Goal: Navigation & Orientation: Find specific page/section

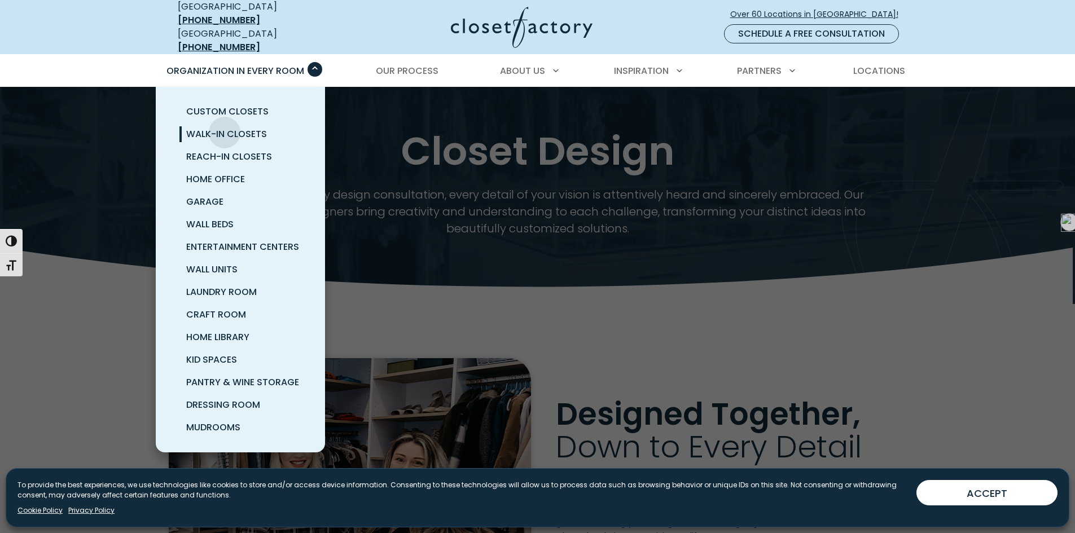
click at [225, 128] on span "Walk-In Closets" at bounding box center [226, 134] width 81 height 13
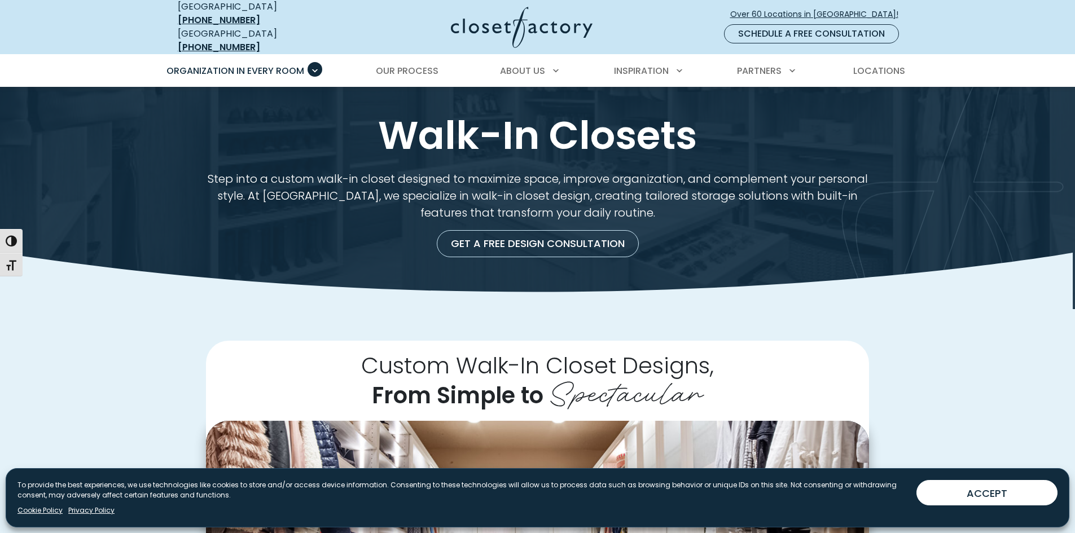
scroll to position [166, 0]
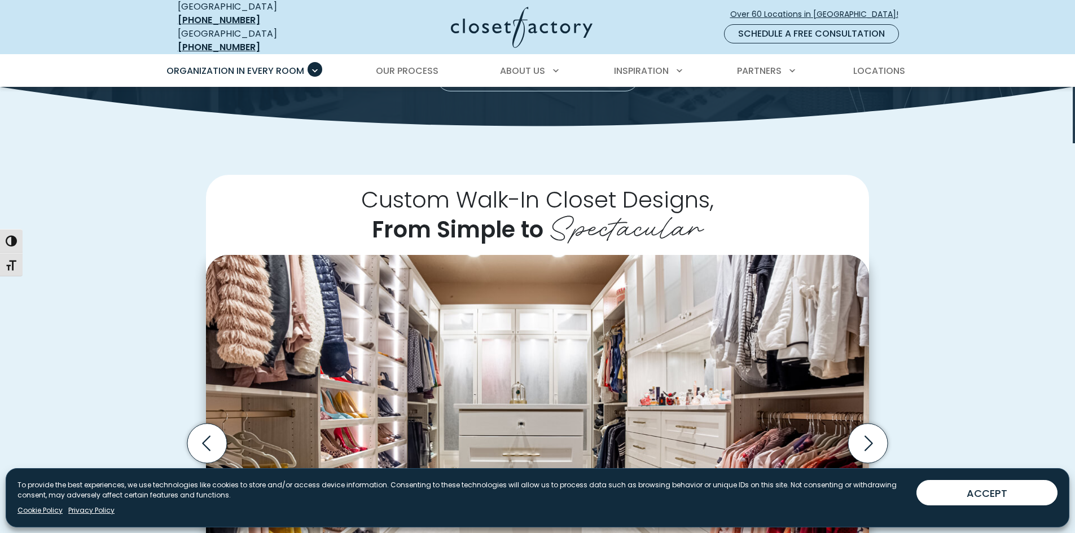
drag, startPoint x: 0, startPoint y: 0, endPoint x: 1082, endPoint y: 56, distance: 1083.1
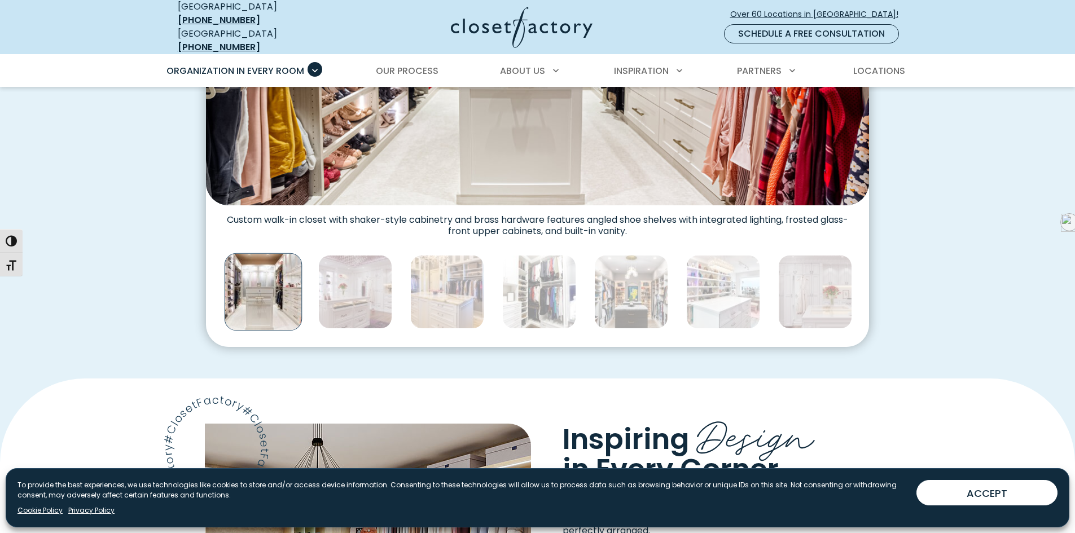
scroll to position [0, 0]
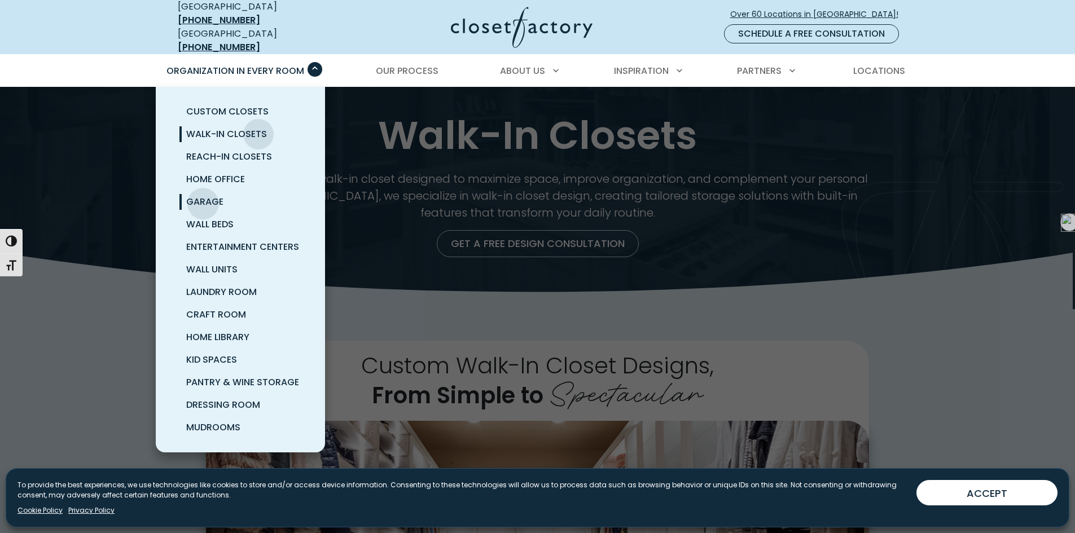
click at [202, 195] on span "Garage" at bounding box center [204, 201] width 37 height 13
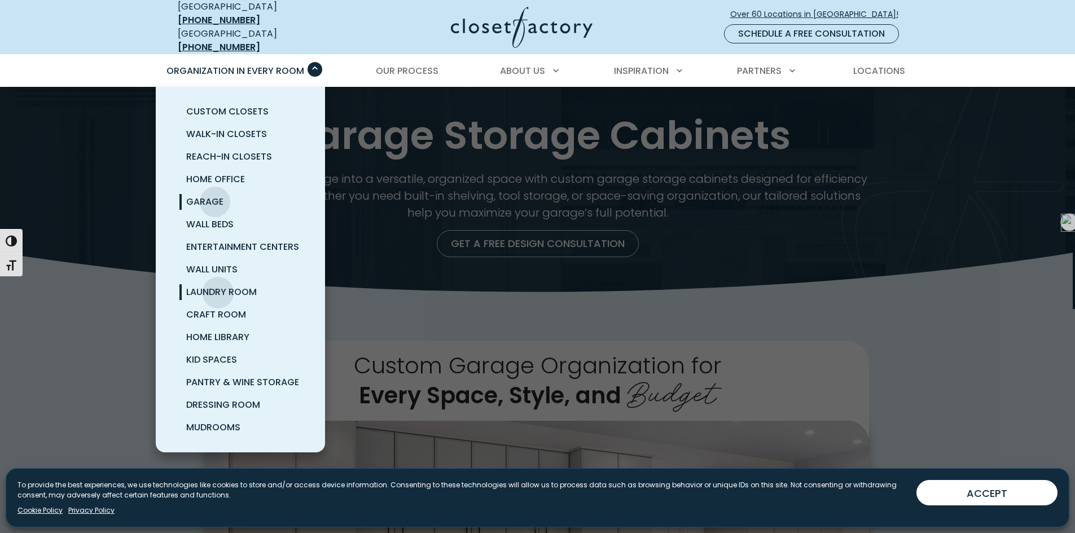
click at [218, 285] on span "Laundry Room" at bounding box center [221, 291] width 71 height 13
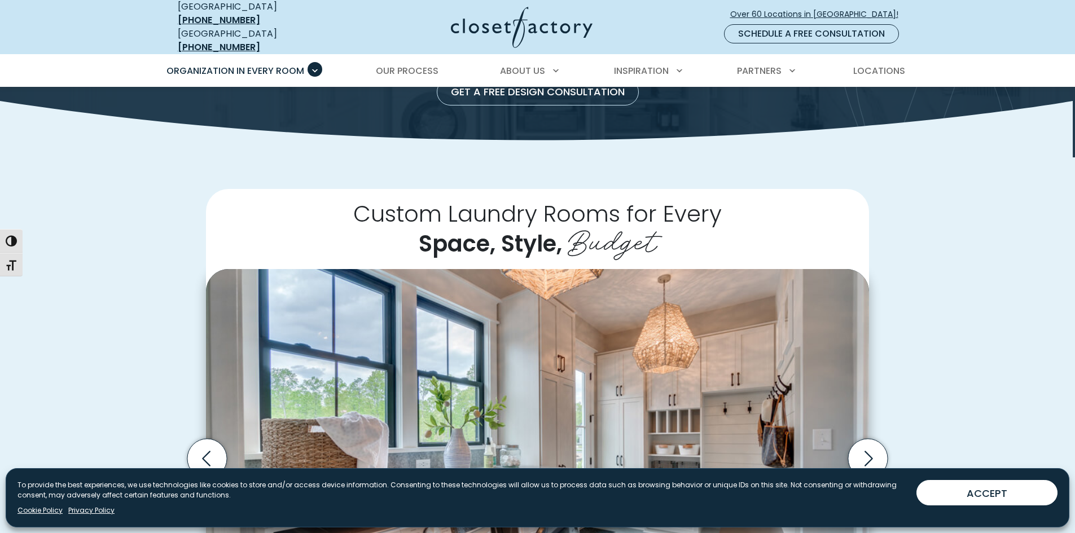
scroll to position [237, 0]
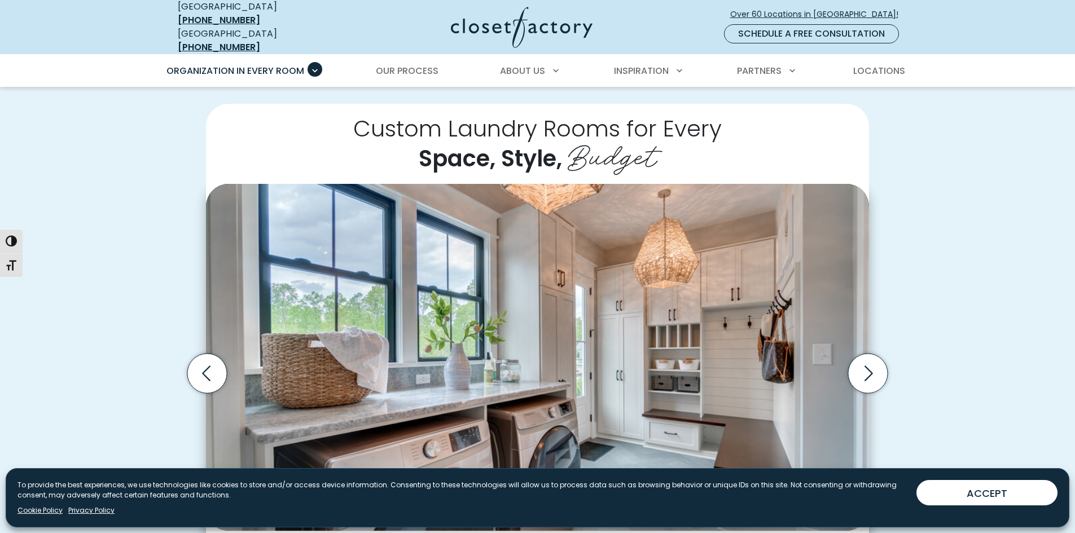
drag, startPoint x: 1082, startPoint y: 41, endPoint x: 1083, endPoint y: 70, distance: 28.8
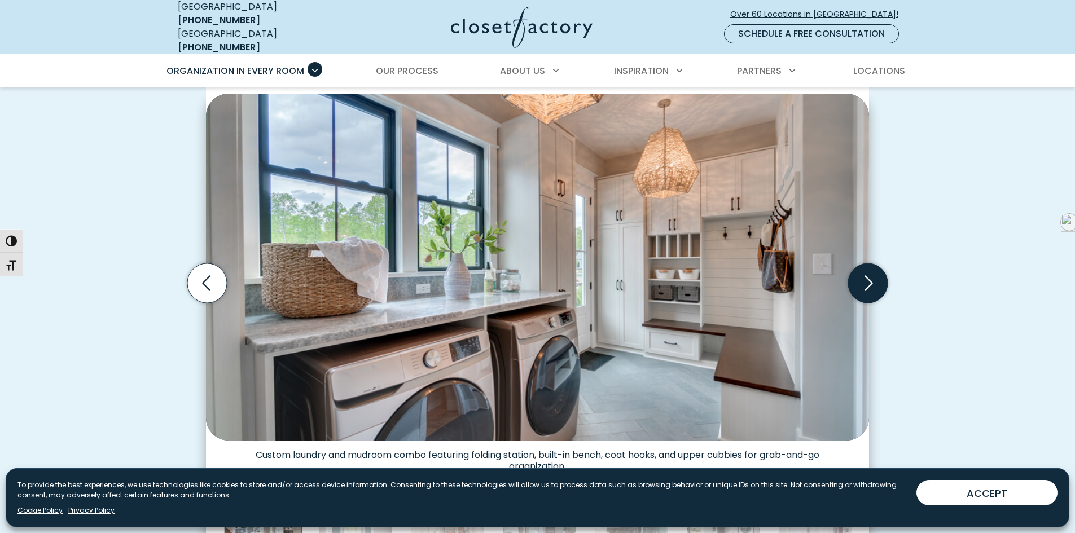
click at [860, 276] on icon "Next slide" at bounding box center [867, 282] width 39 height 39
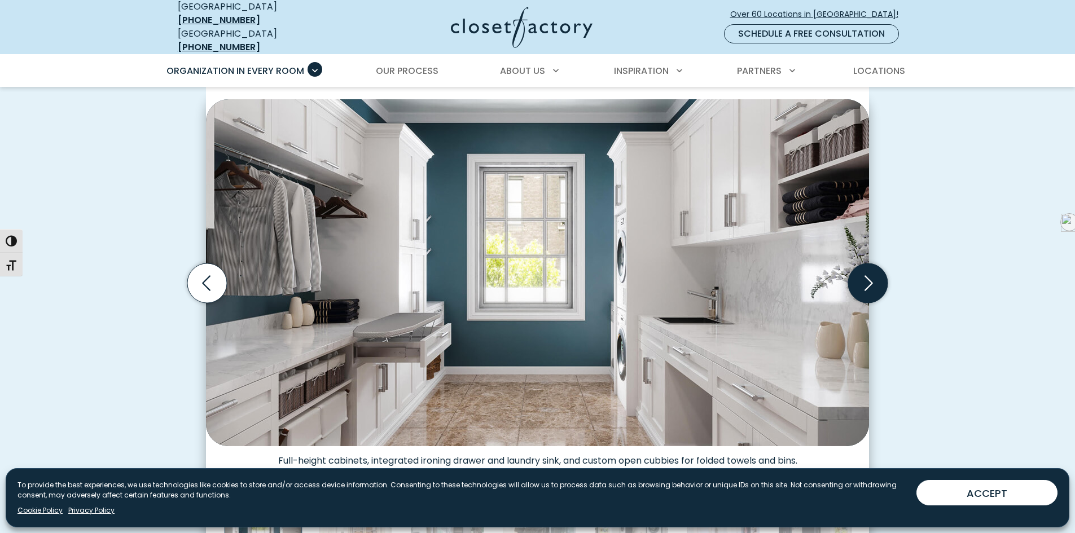
click at [868, 274] on icon "Next slide" at bounding box center [867, 282] width 39 height 39
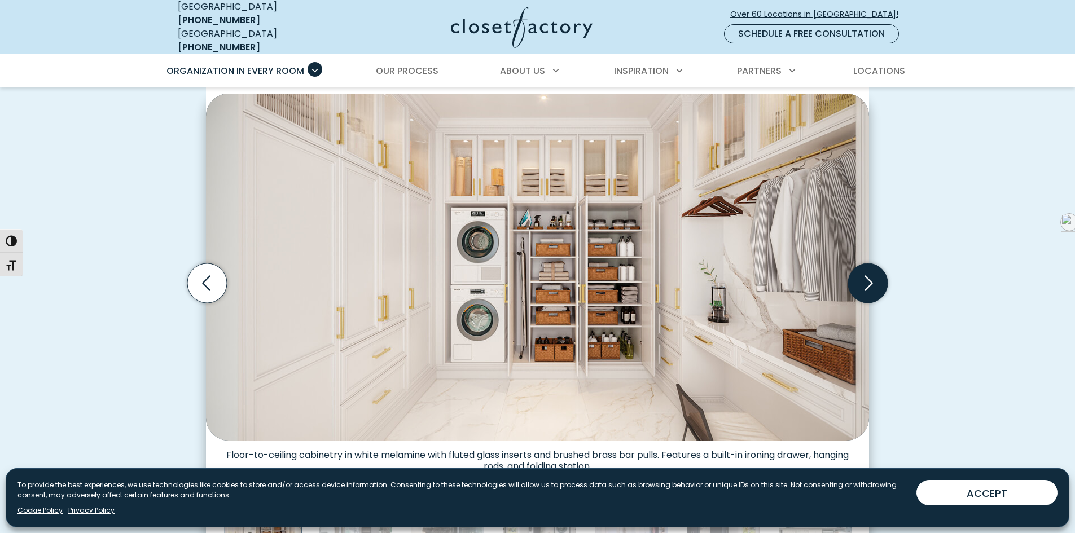
click at [868, 274] on icon "Next slide" at bounding box center [867, 282] width 39 height 39
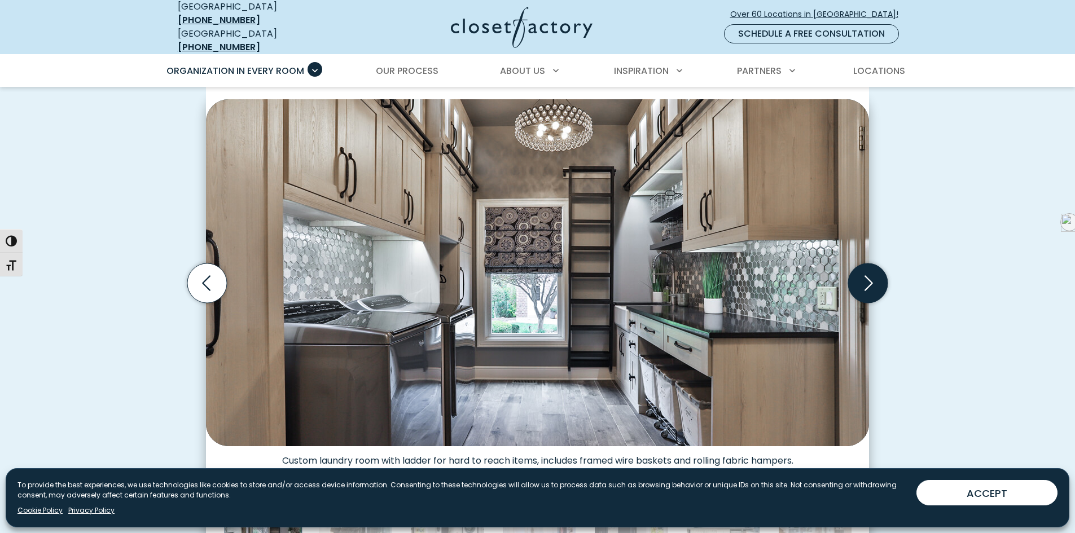
click at [868, 274] on icon "Next slide" at bounding box center [867, 282] width 39 height 39
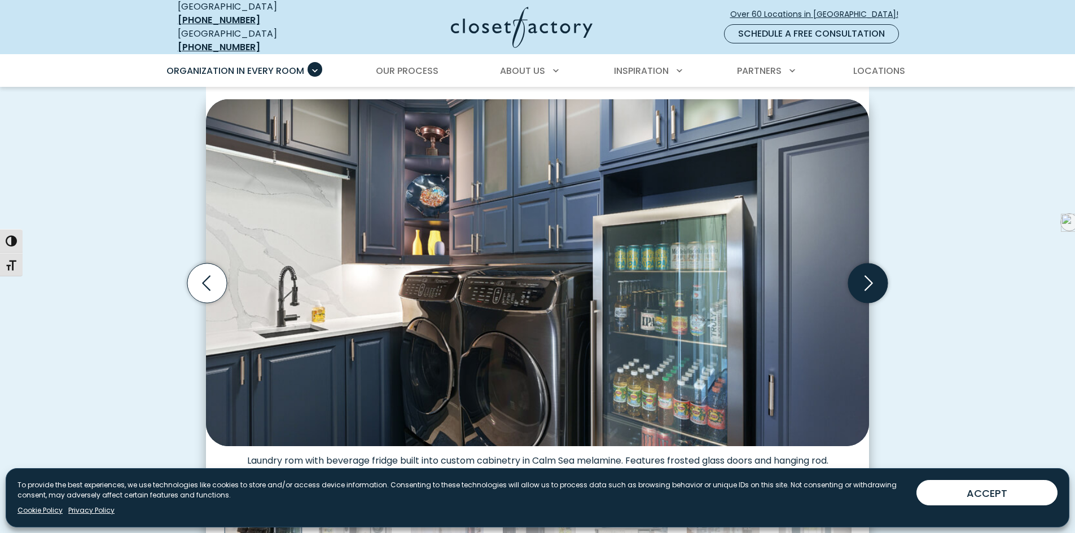
click at [868, 274] on icon "Next slide" at bounding box center [867, 282] width 39 height 39
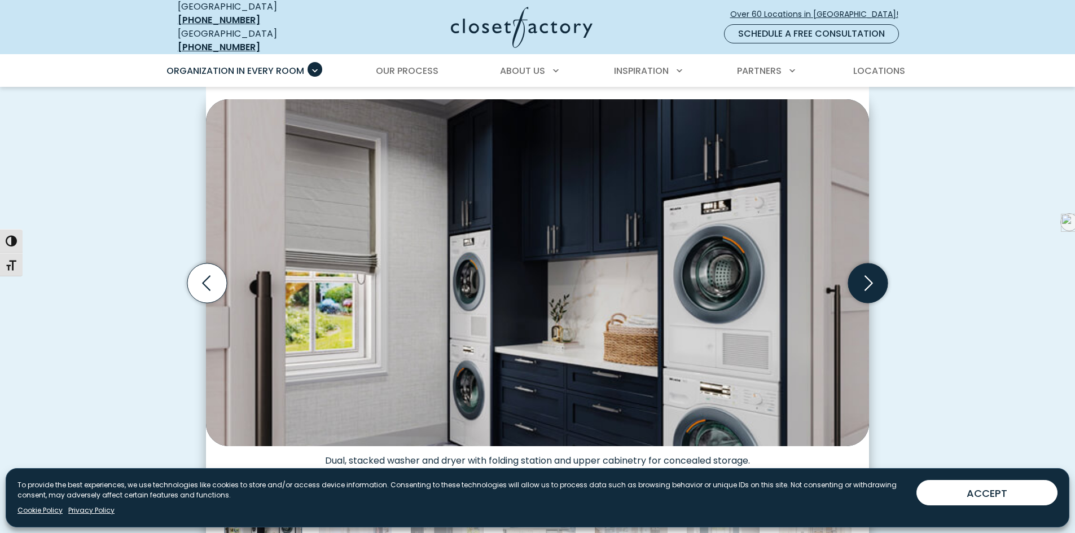
click at [868, 274] on icon "Next slide" at bounding box center [867, 282] width 39 height 39
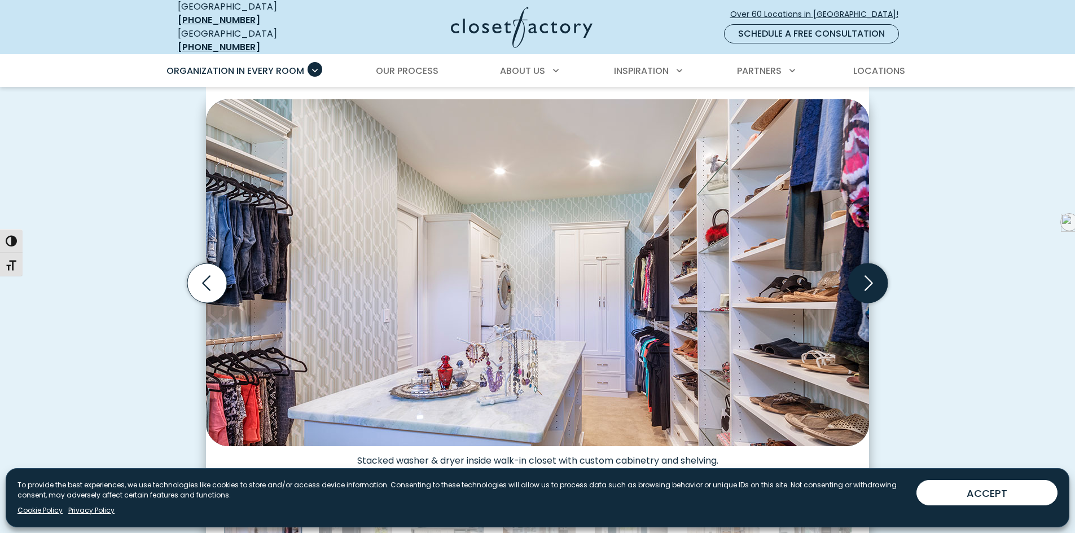
click at [868, 274] on icon "Next slide" at bounding box center [867, 282] width 39 height 39
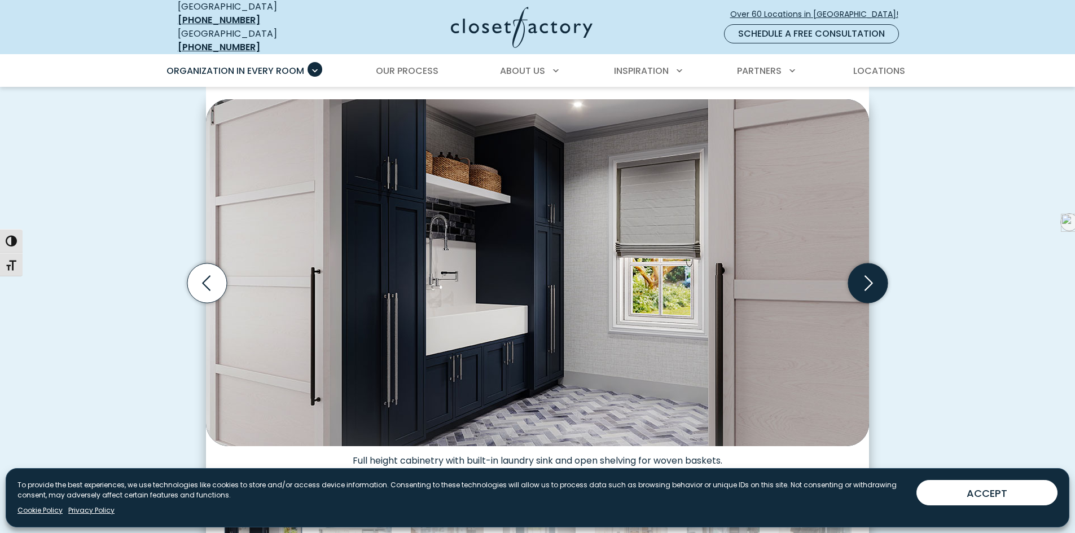
click at [868, 274] on icon "Next slide" at bounding box center [867, 282] width 39 height 39
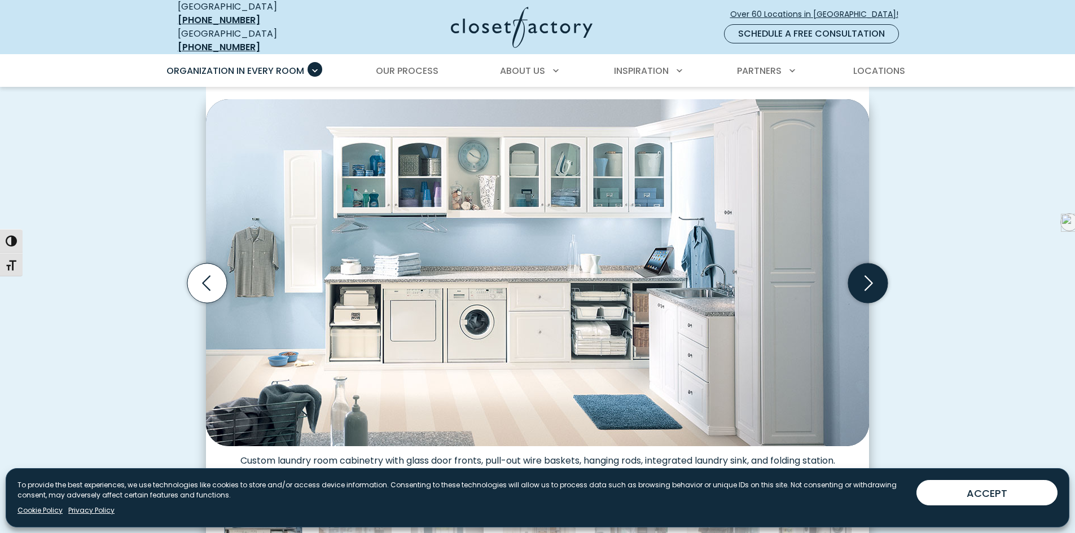
click at [868, 274] on icon "Next slide" at bounding box center [867, 282] width 39 height 39
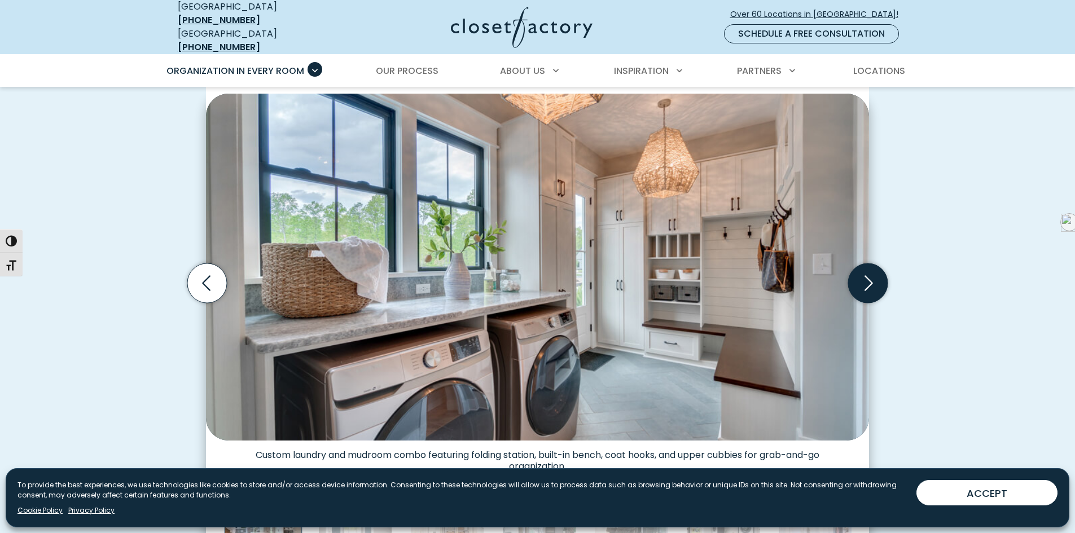
click at [868, 274] on icon "Next slide" at bounding box center [867, 282] width 39 height 39
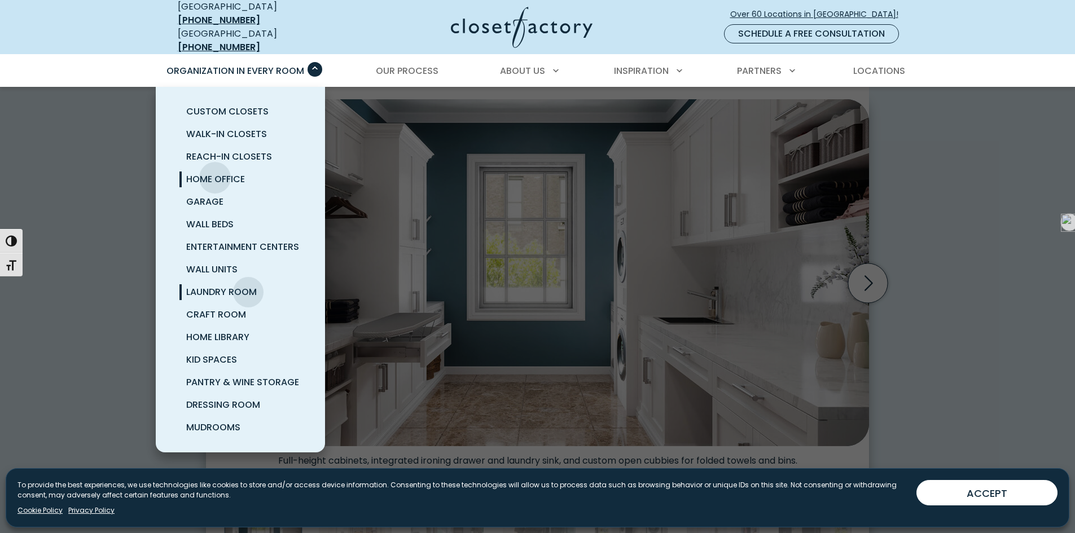
click at [215, 173] on span "Home Office" at bounding box center [215, 179] width 59 height 13
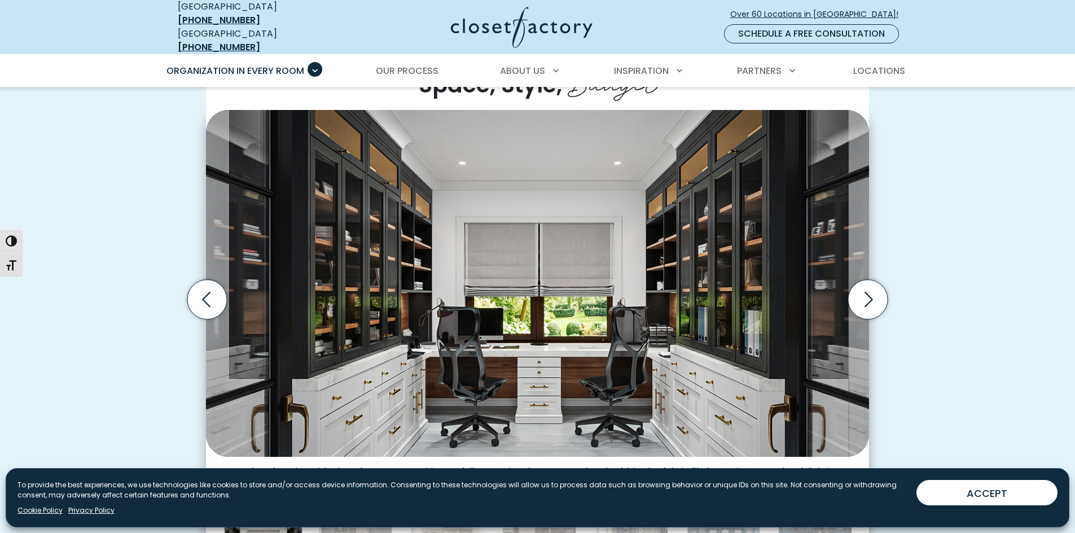
scroll to position [310, 0]
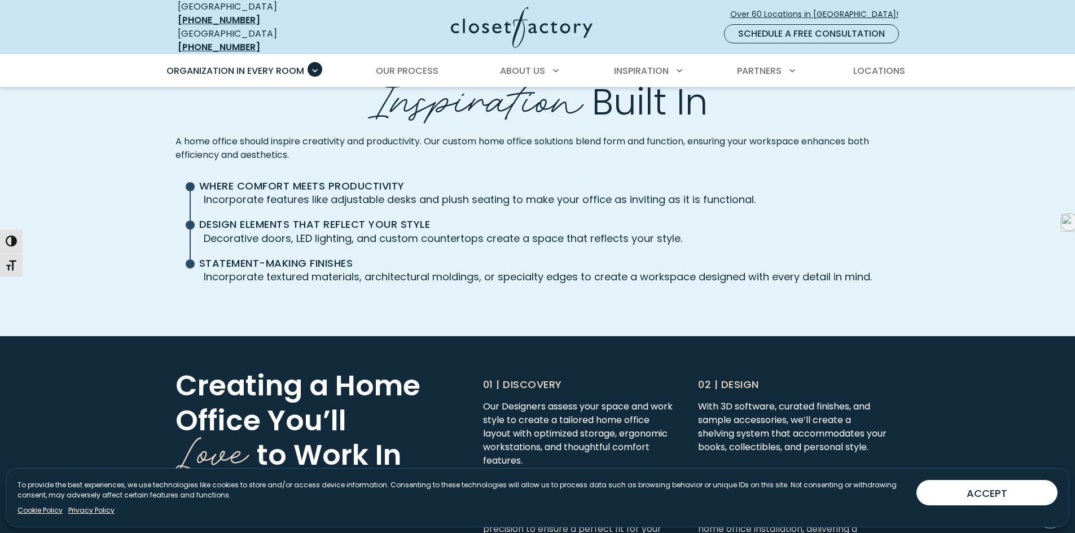
scroll to position [439, 0]
